Goal: Information Seeking & Learning: Find specific fact

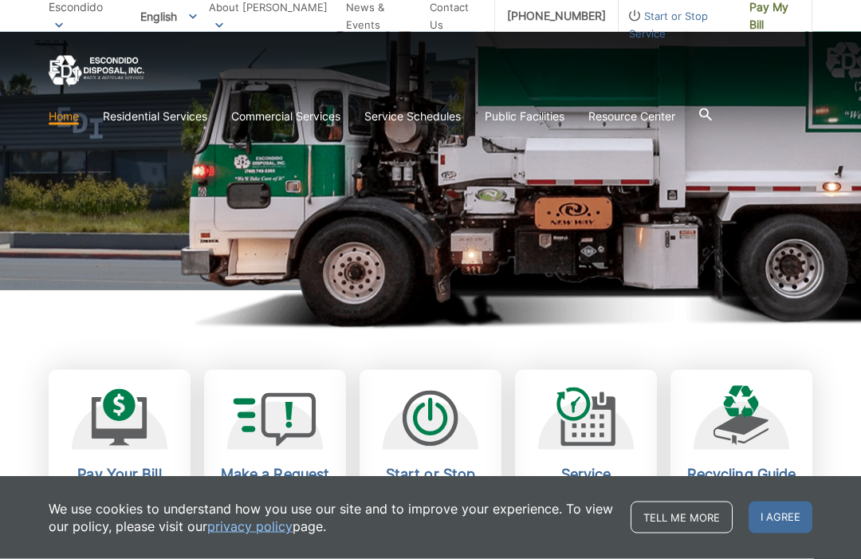
scroll to position [222, 0]
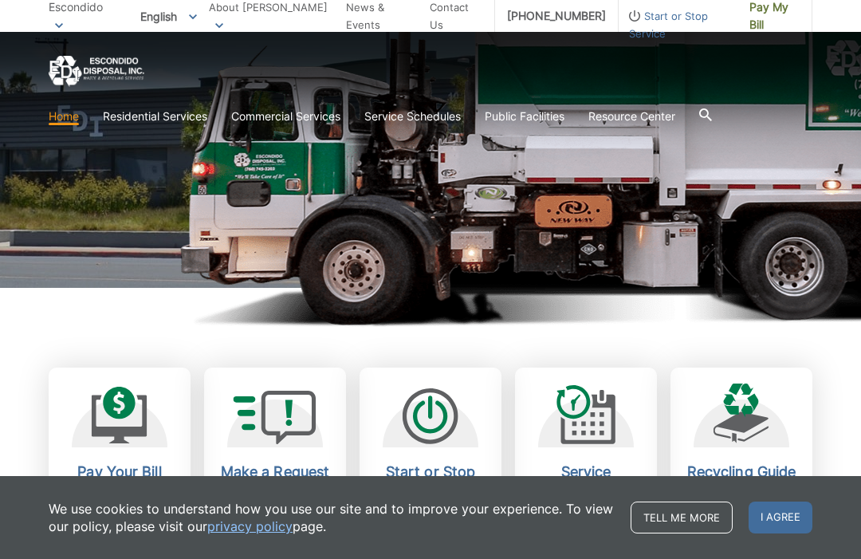
click at [779, 533] on span "I agree" at bounding box center [780, 517] width 64 height 32
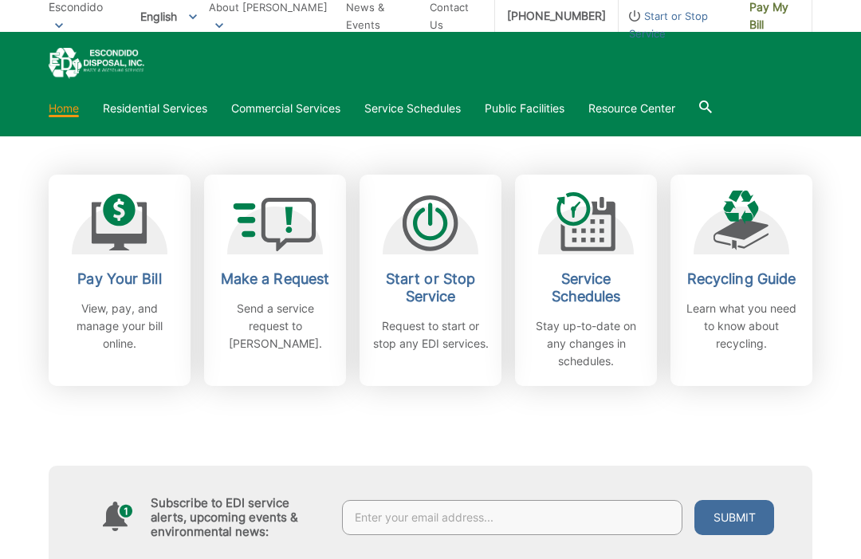
scroll to position [0, 0]
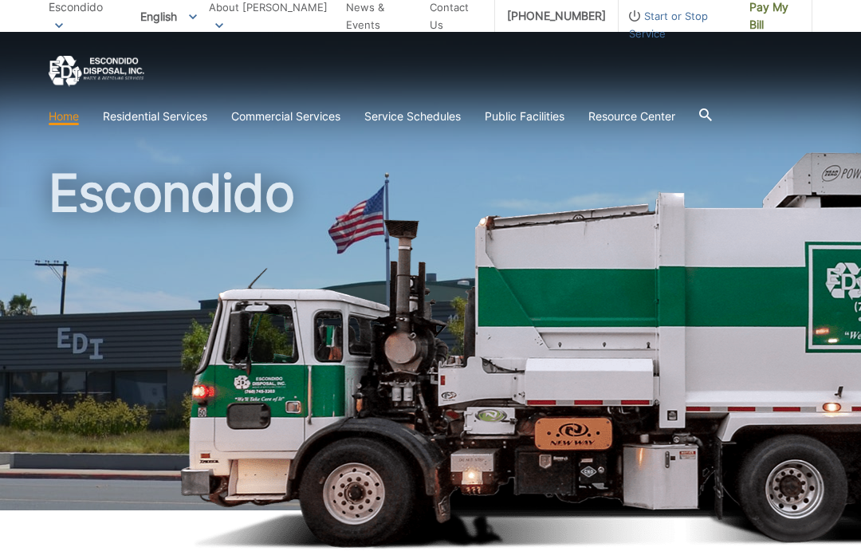
click at [0, 0] on link "Recycling" at bounding box center [0, 0] width 0 height 0
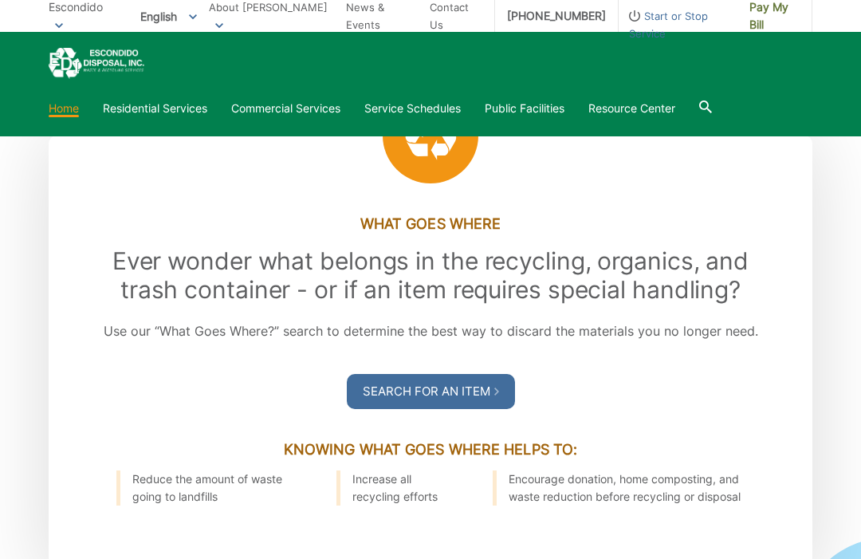
scroll to position [1718, 0]
click at [469, 410] on link "Search For an Item" at bounding box center [431, 392] width 168 height 35
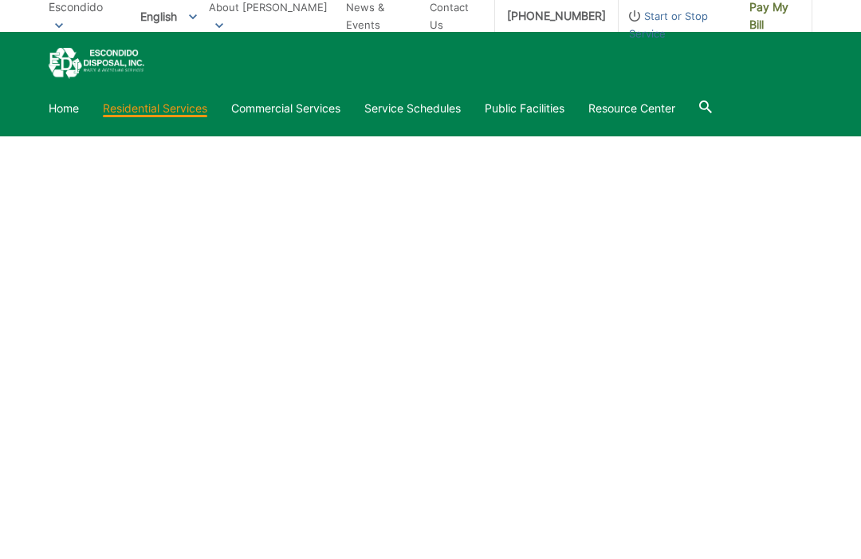
scroll to position [823, 0]
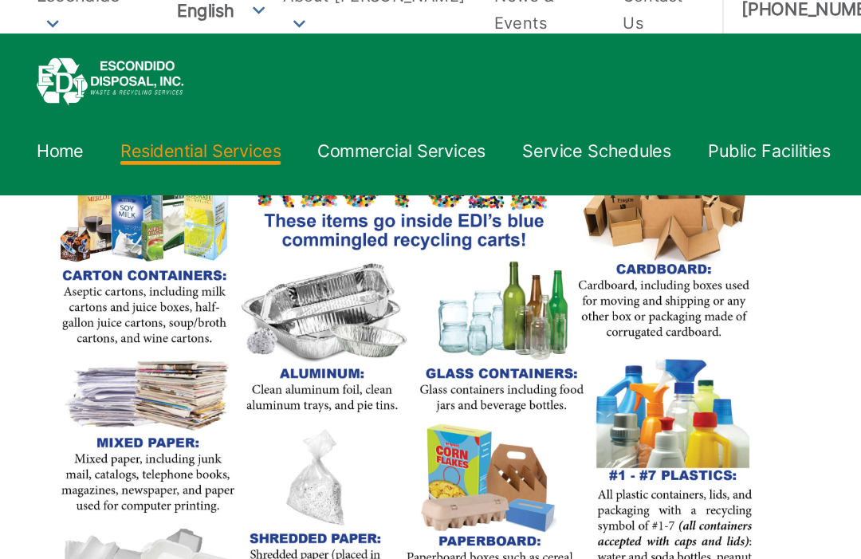
click at [501, 266] on img at bounding box center [288, 316] width 478 height 422
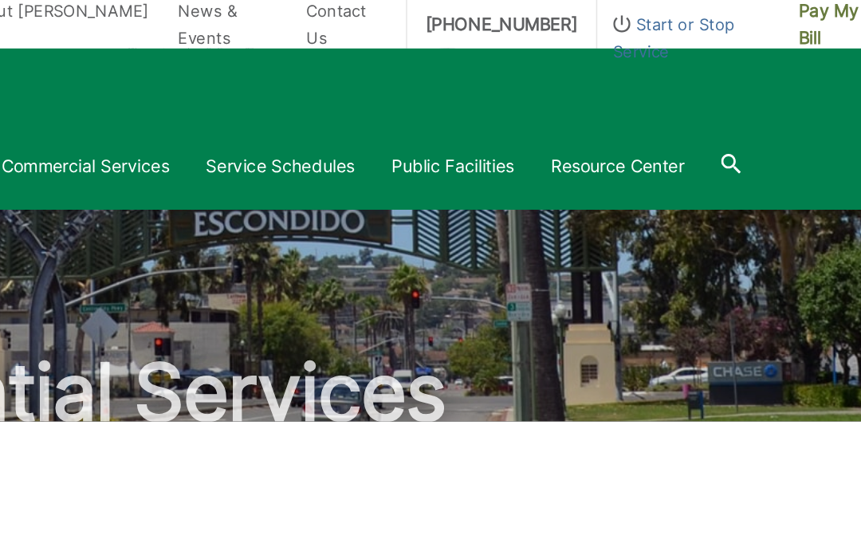
scroll to position [0, 0]
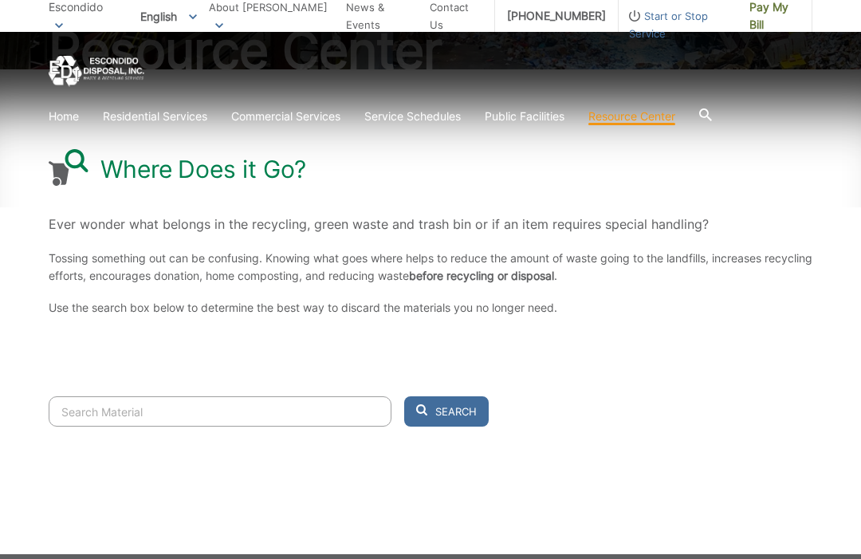
scroll to position [212, 0]
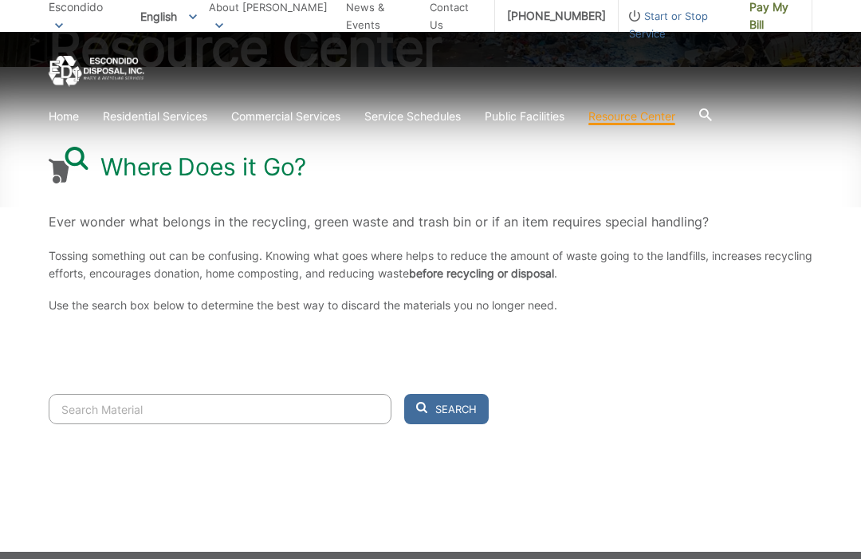
click at [155, 412] on input "Search" at bounding box center [220, 409] width 343 height 30
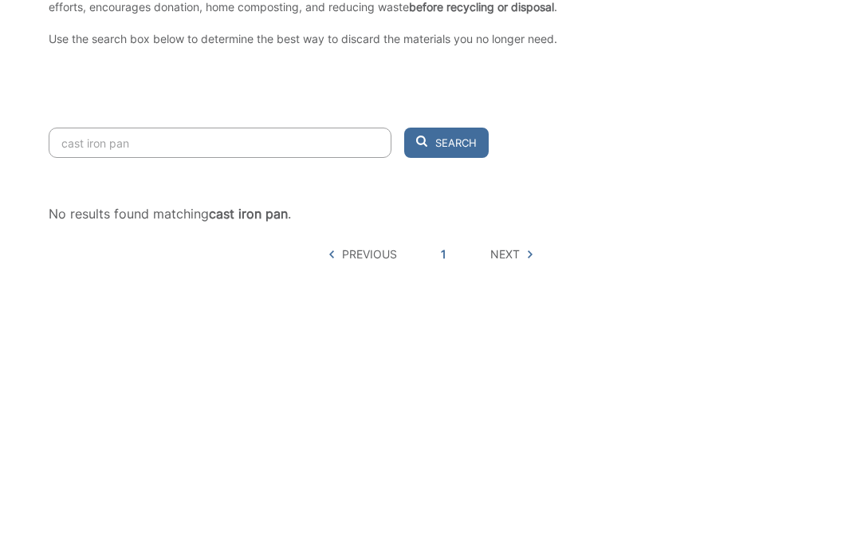
click at [455, 402] on span "Search" at bounding box center [455, 409] width 41 height 14
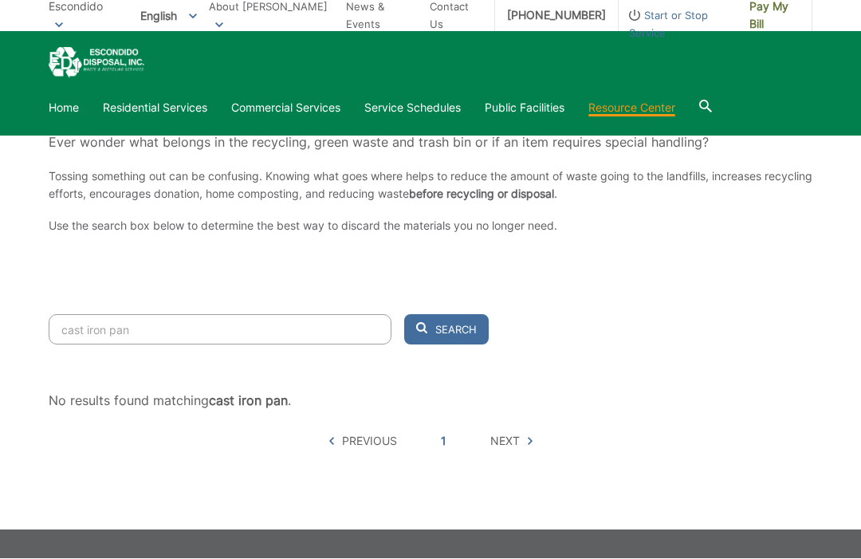
click at [171, 328] on input "cast iron pan" at bounding box center [220, 330] width 343 height 30
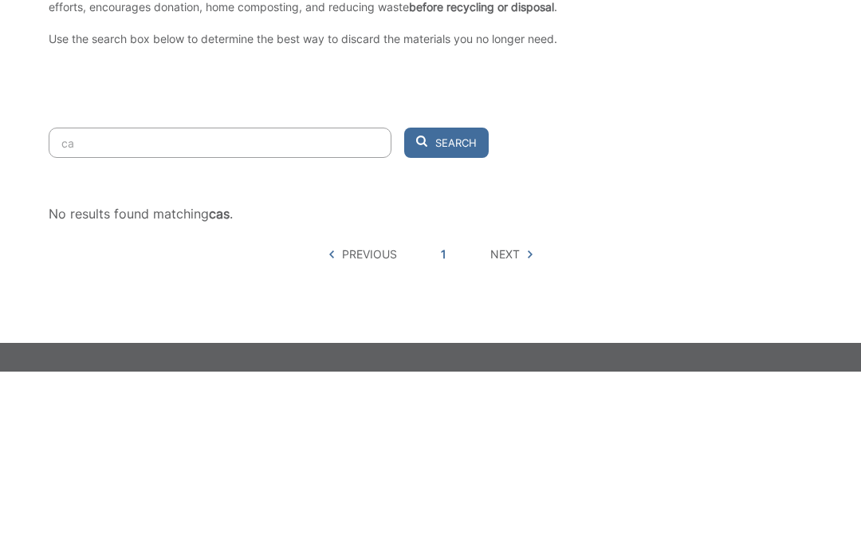
type input "c"
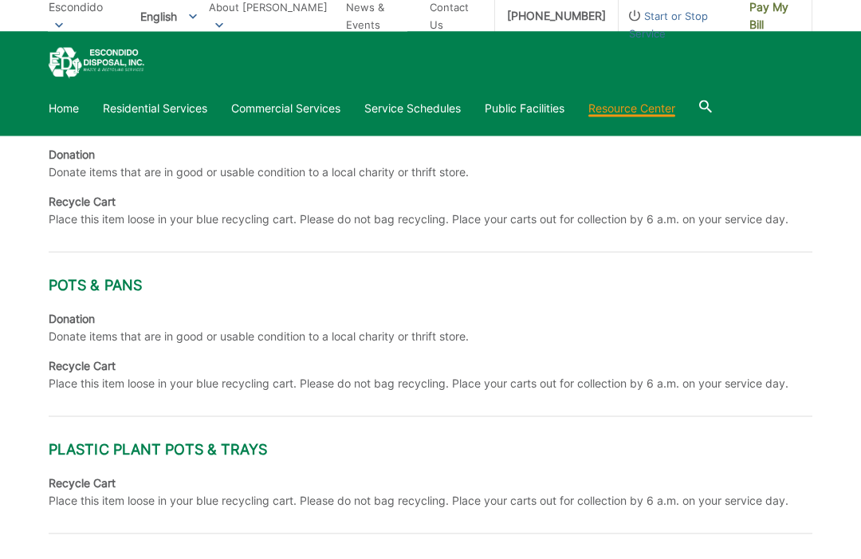
scroll to position [569, 0]
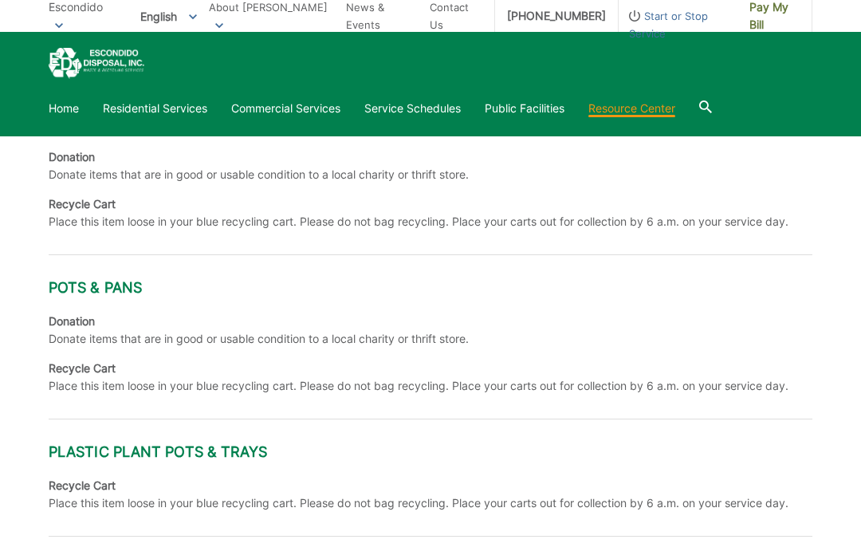
type input "pots"
click at [753, 332] on li "Donation Donate items that are in good or usable condition to a local charity o…" at bounding box center [431, 329] width 764 height 35
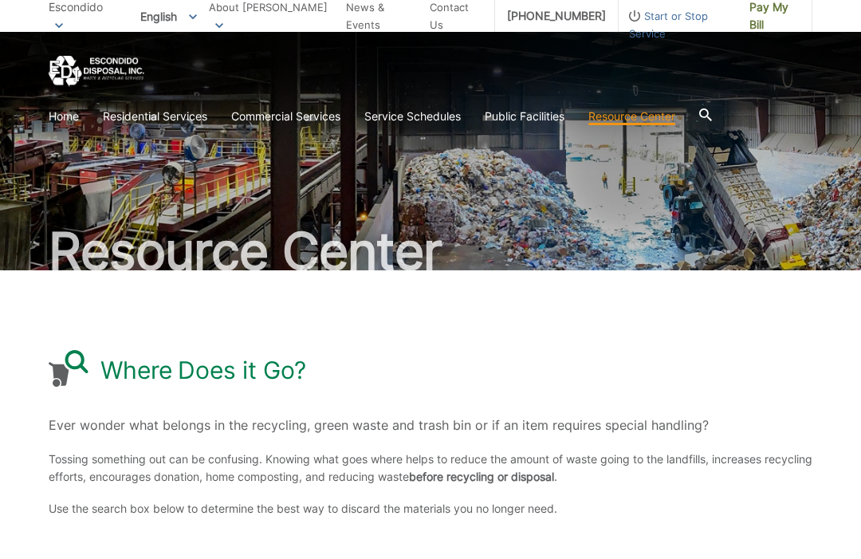
scroll to position [0, 0]
